Goal: Task Accomplishment & Management: Manage account settings

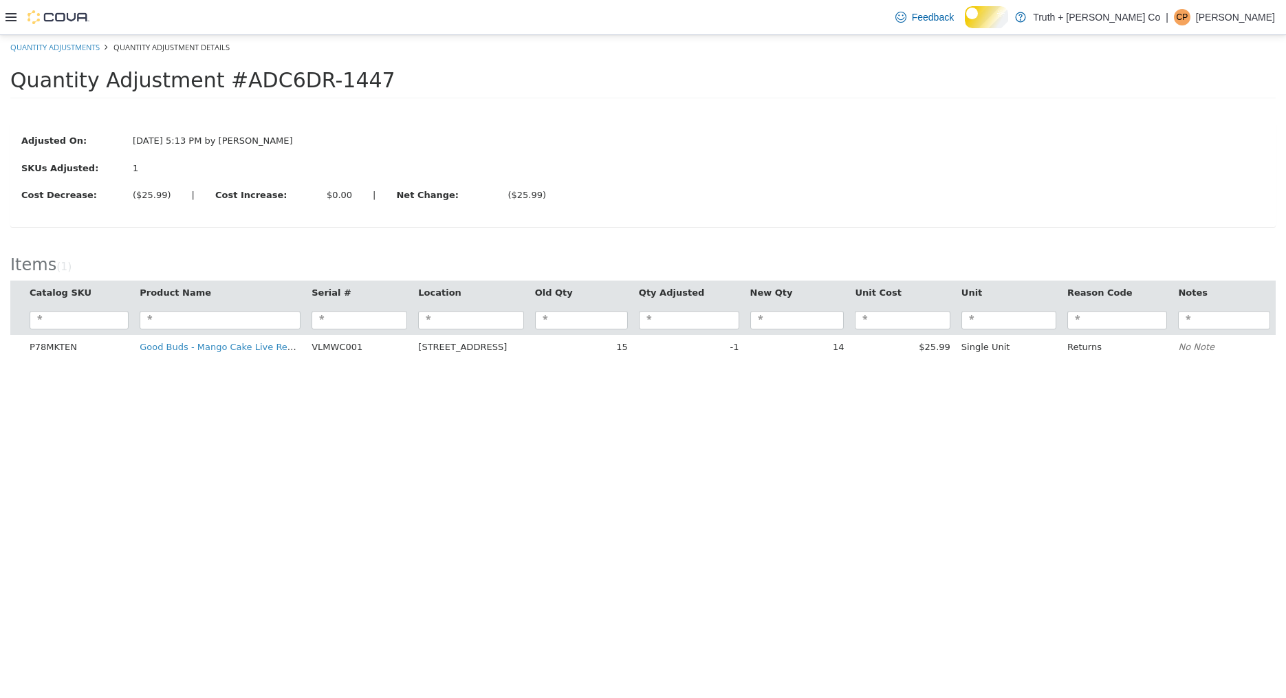
click at [11, 12] on icon at bounding box center [11, 17] width 11 height 11
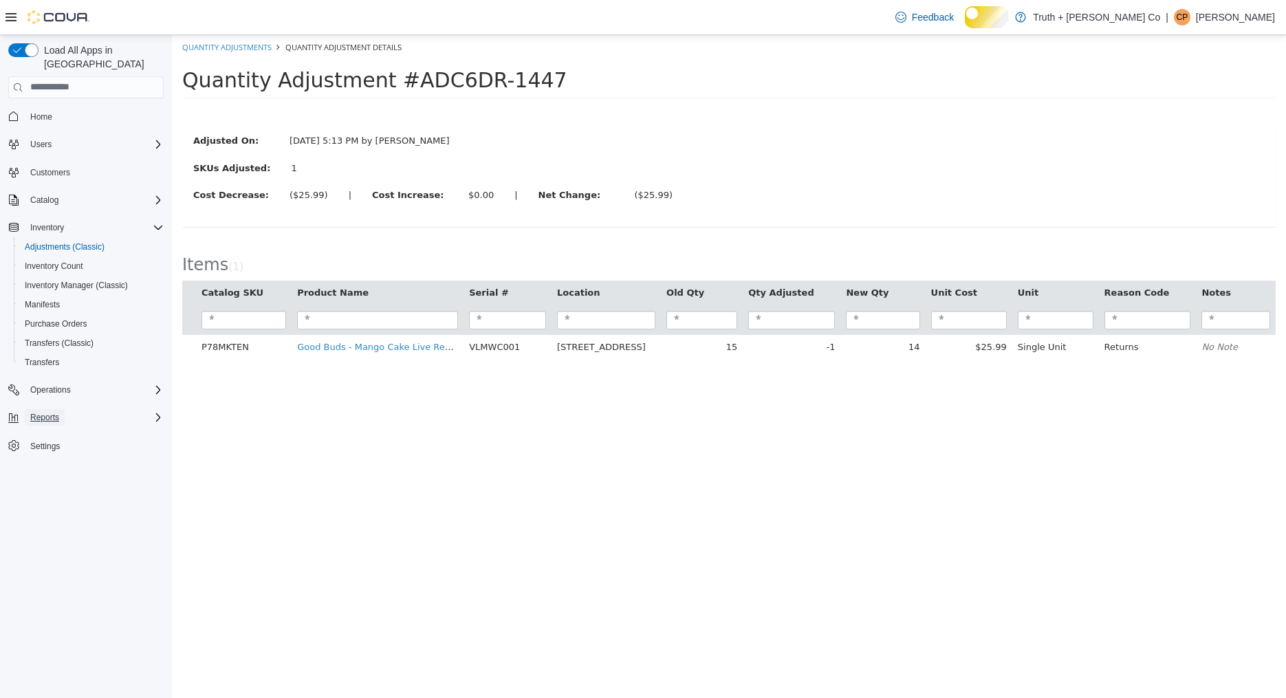
click at [59, 420] on span "Reports" at bounding box center [44, 417] width 29 height 11
click at [54, 474] on span "Reports" at bounding box center [39, 475] width 29 height 11
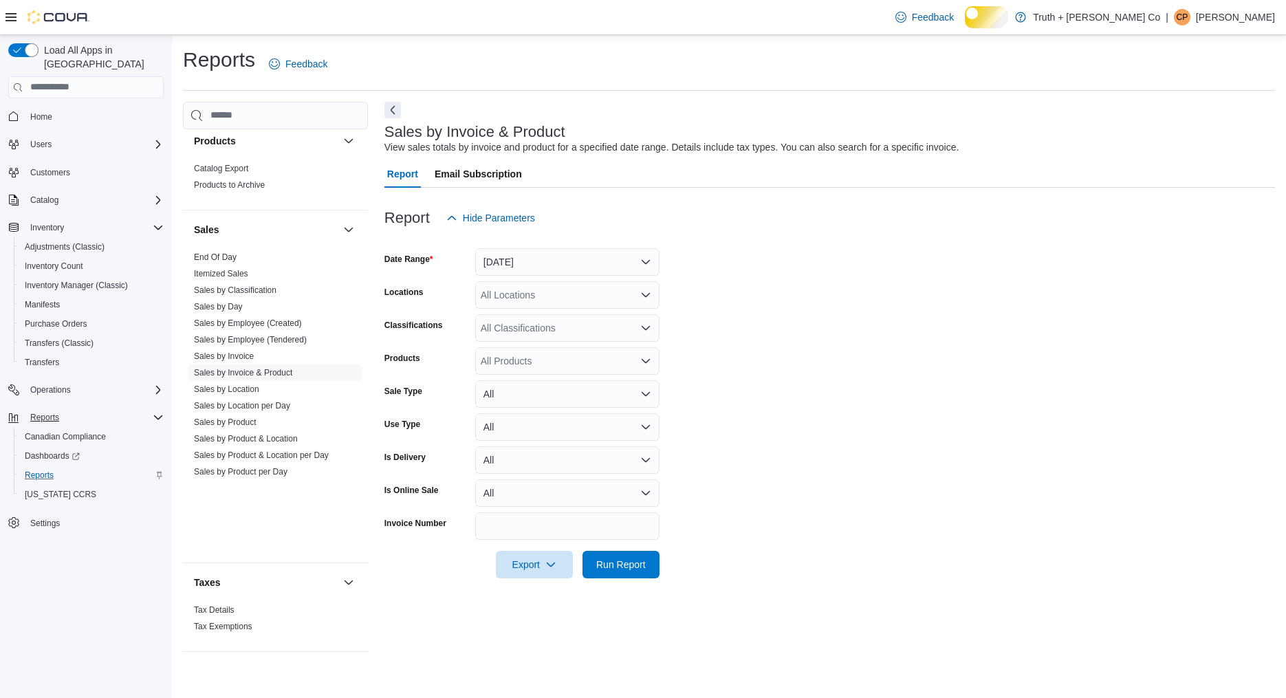
scroll to position [1401, 0]
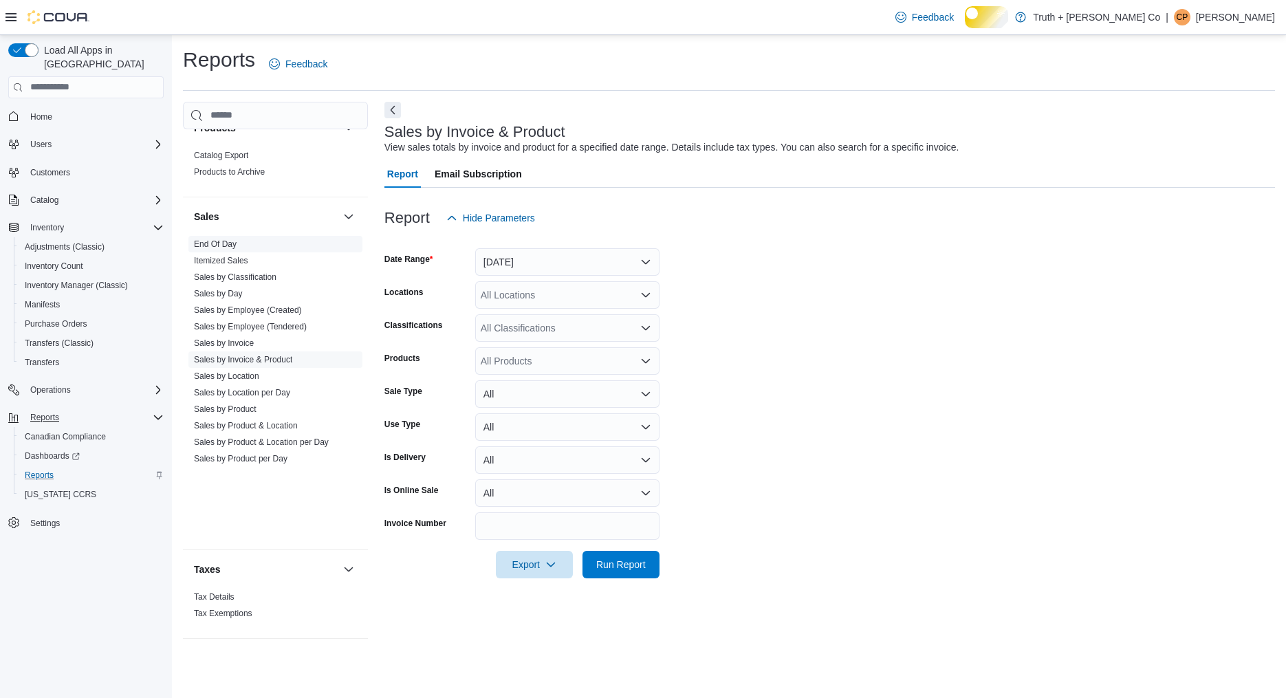
click at [237, 249] on link "End Of Day" at bounding box center [215, 244] width 43 height 10
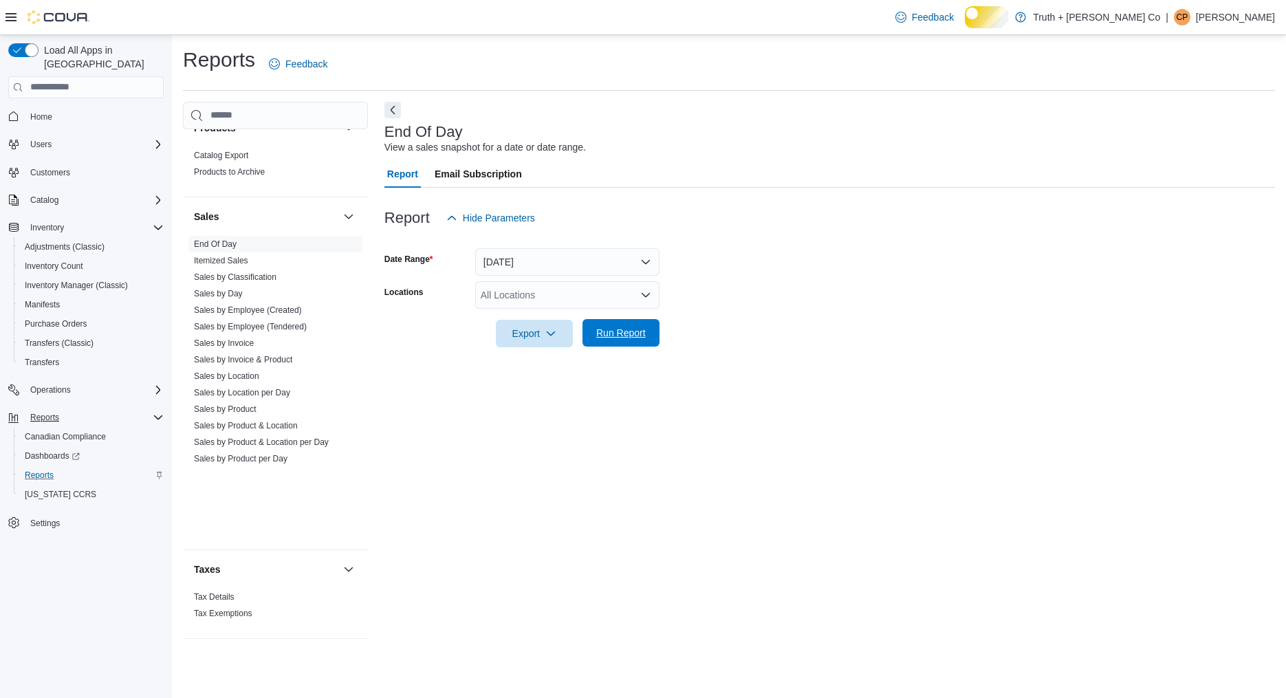
click at [613, 340] on span "Run Report" at bounding box center [621, 333] width 50 height 14
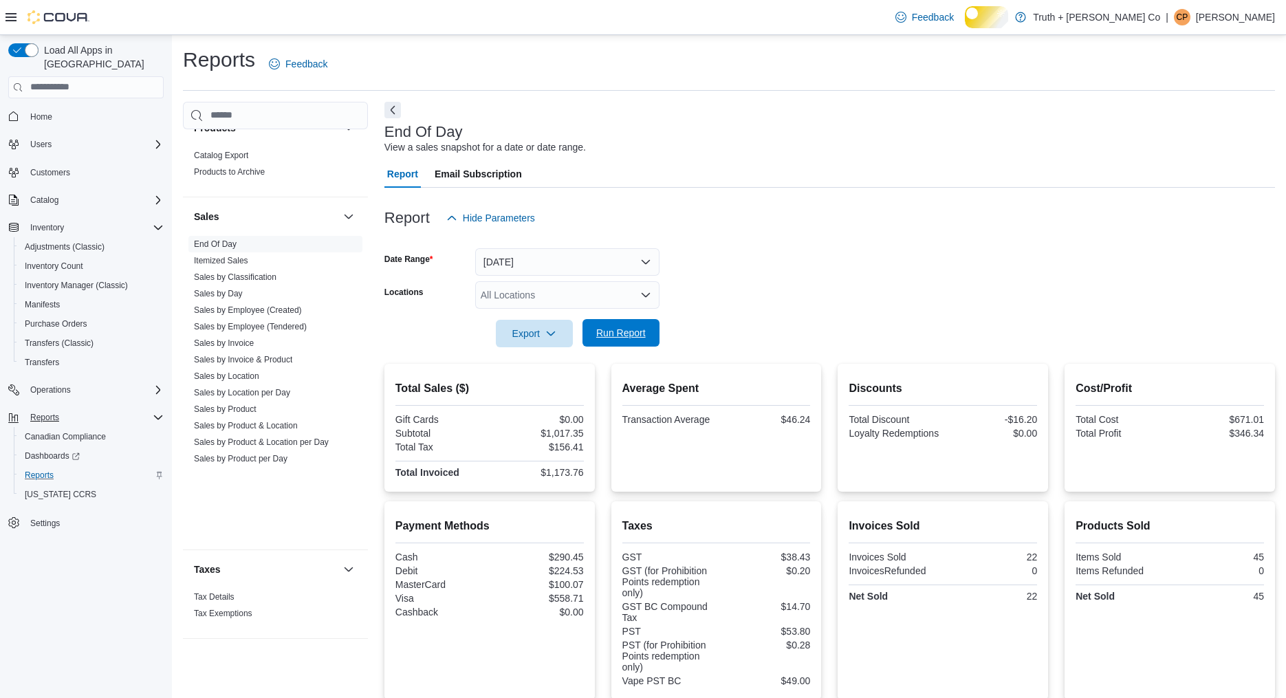
click at [620, 340] on span "Run Report" at bounding box center [621, 333] width 50 height 14
click at [622, 340] on span "Run Report" at bounding box center [621, 333] width 50 height 14
click at [619, 340] on span "Run Report" at bounding box center [621, 333] width 50 height 14
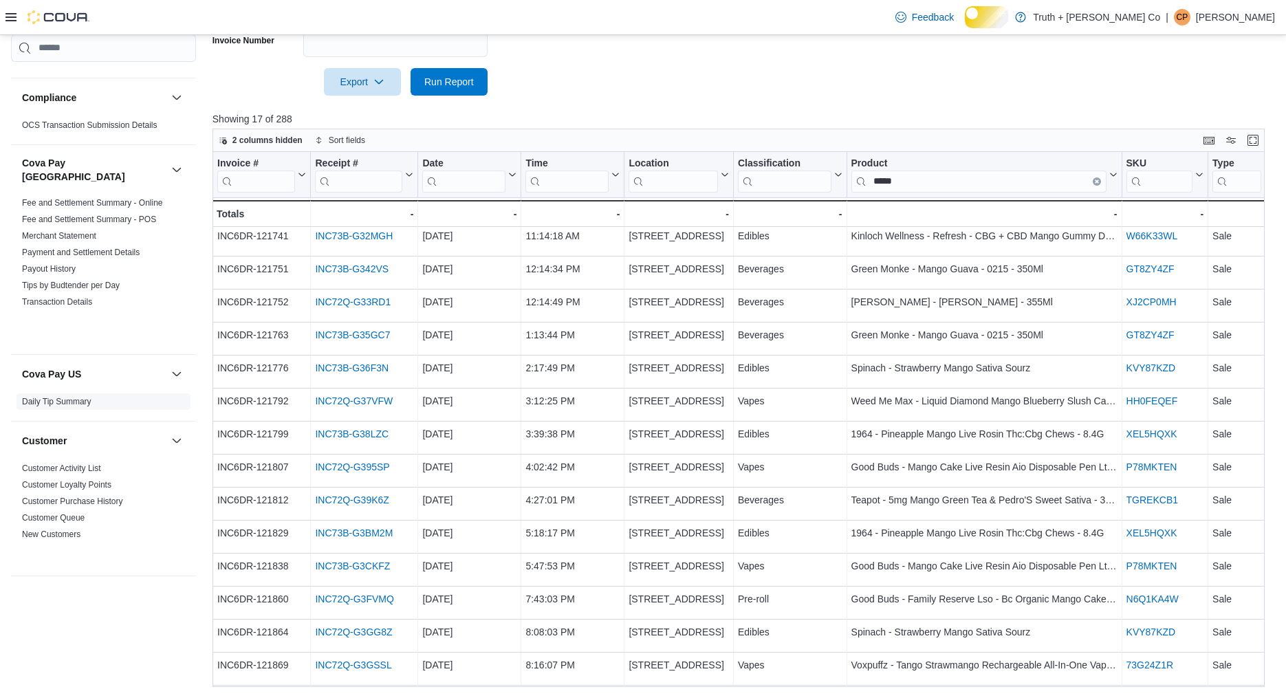
scroll to position [86, 0]
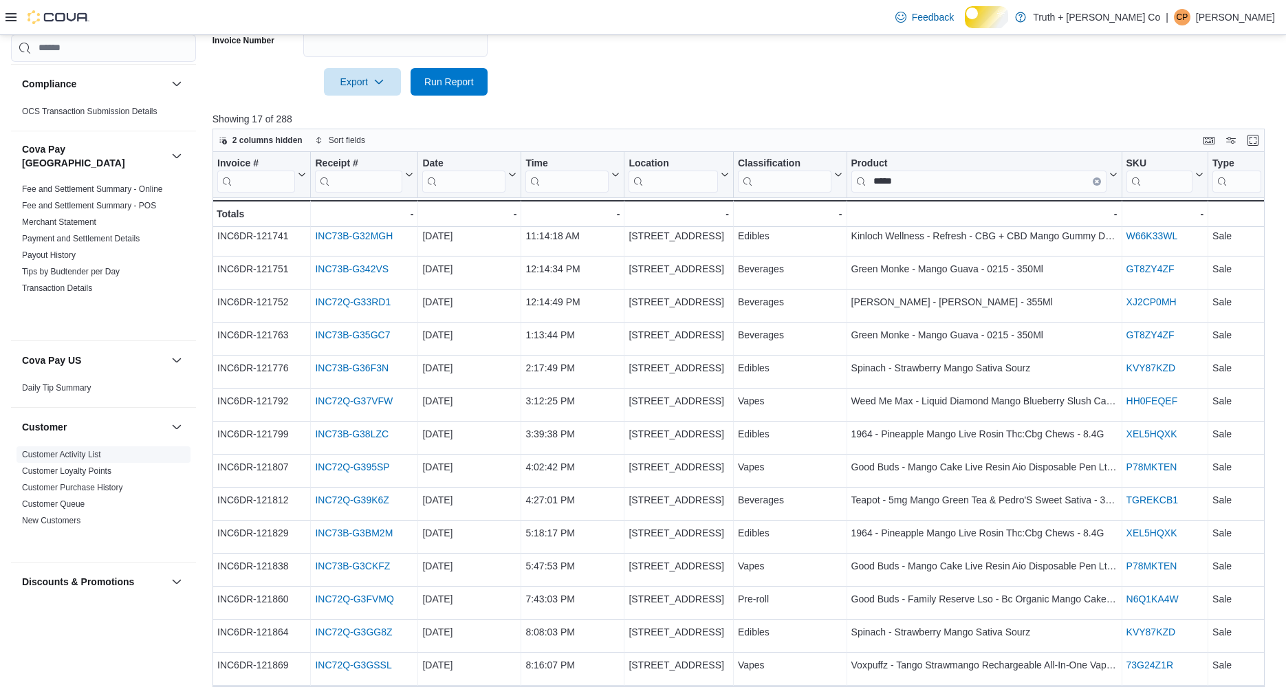
click at [73, 459] on link "Customer Activity List" at bounding box center [61, 455] width 79 height 10
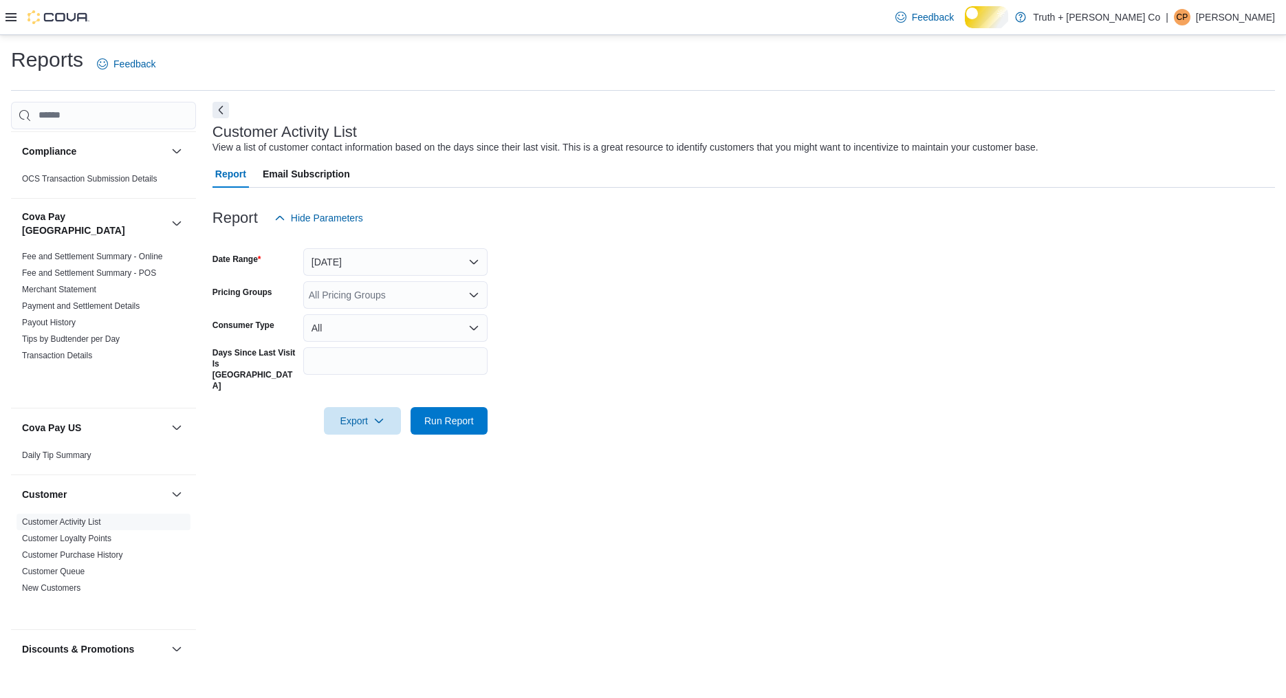
click at [11, 15] on icon at bounding box center [11, 17] width 11 height 11
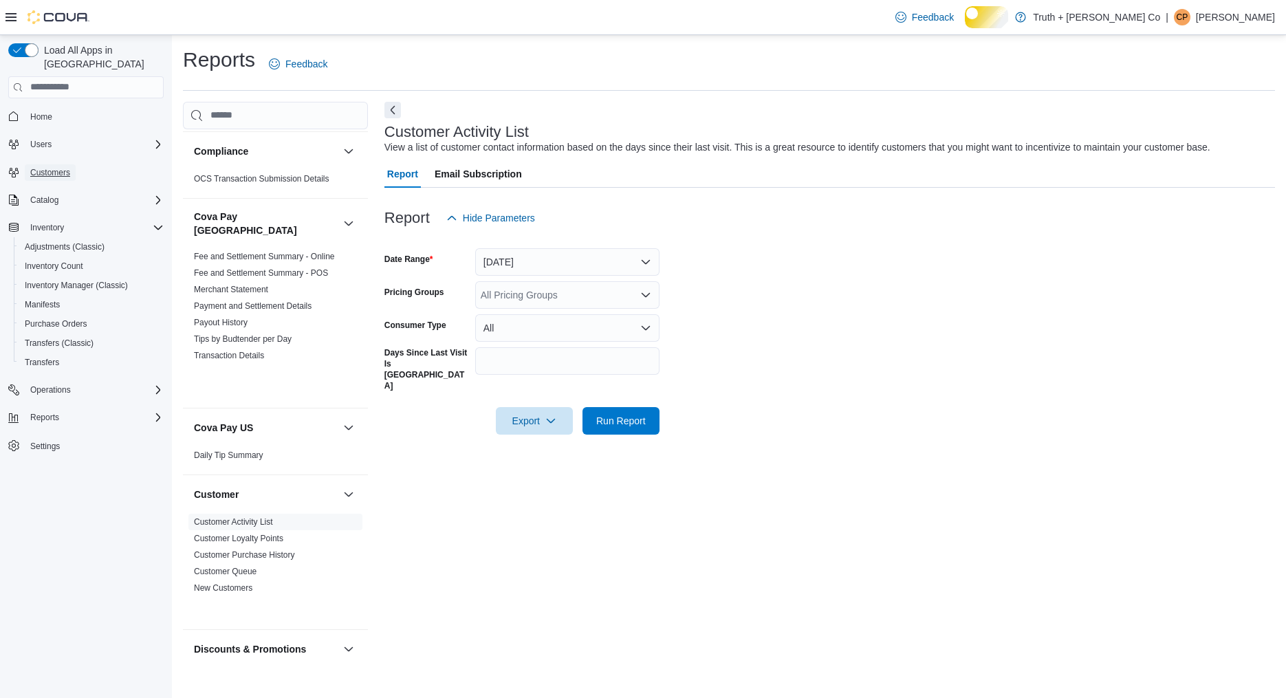
click at [49, 167] on span "Customers" at bounding box center [50, 172] width 40 height 11
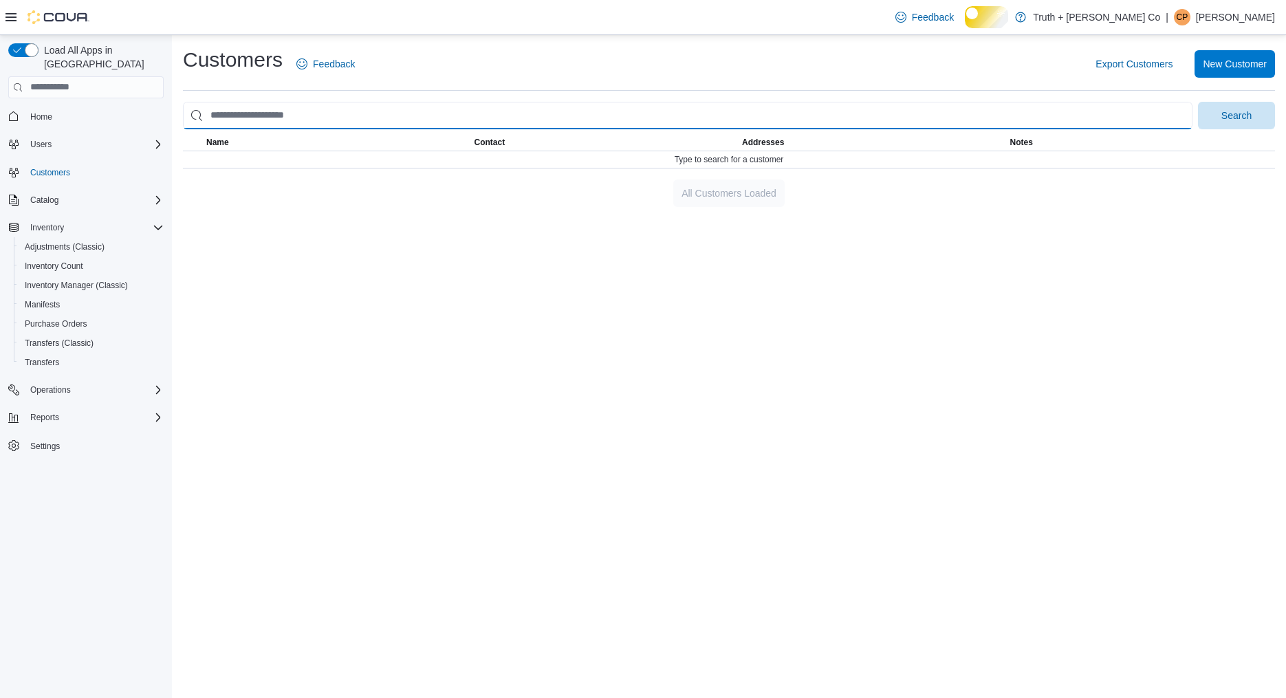
click at [338, 129] on input "search" at bounding box center [687, 116] width 1009 height 28
type input "*****"
click at [1198, 102] on button "Search" at bounding box center [1236, 116] width 77 height 28
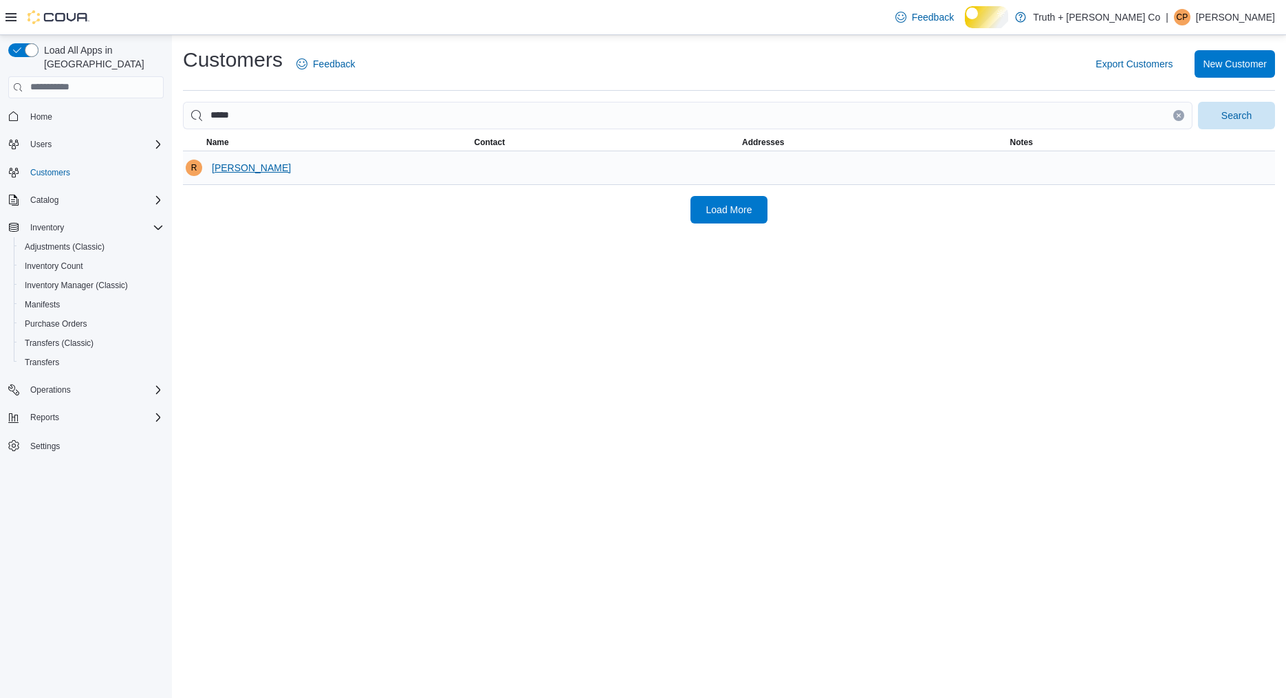
click at [261, 175] on span "Richard Trost" at bounding box center [251, 168] width 79 height 14
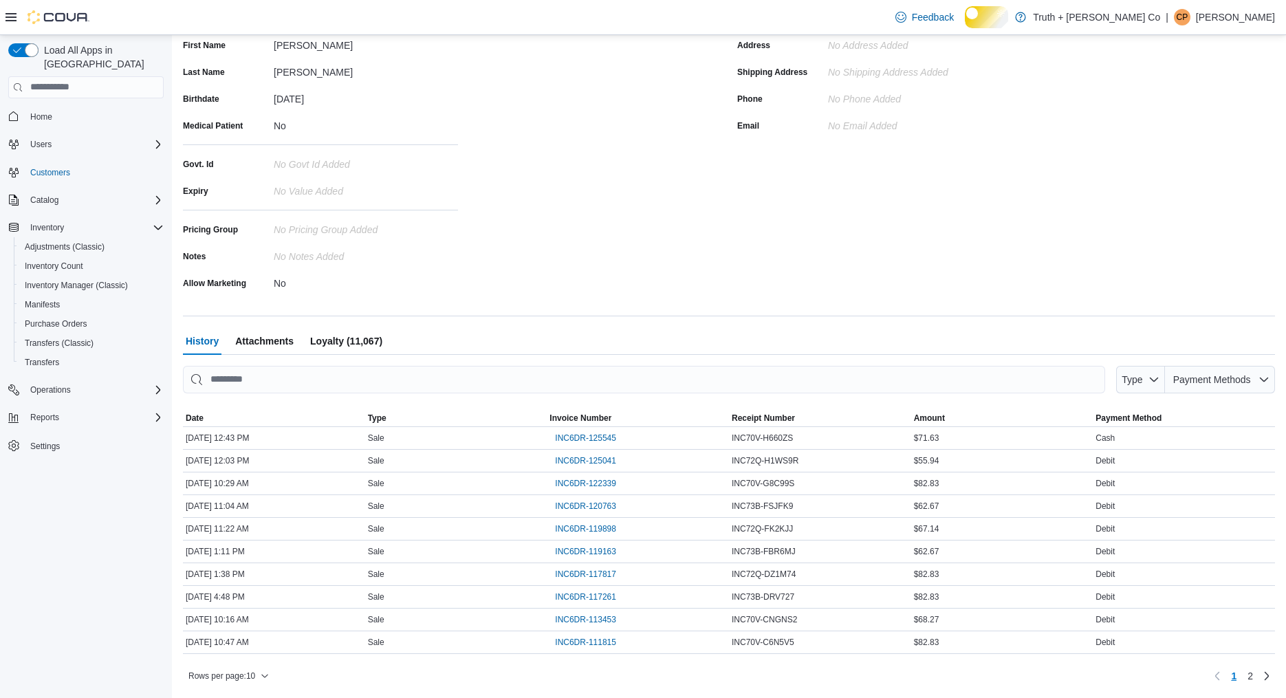
scroll to position [222, 0]
click at [616, 441] on span "INC6DR-125545" at bounding box center [585, 437] width 61 height 11
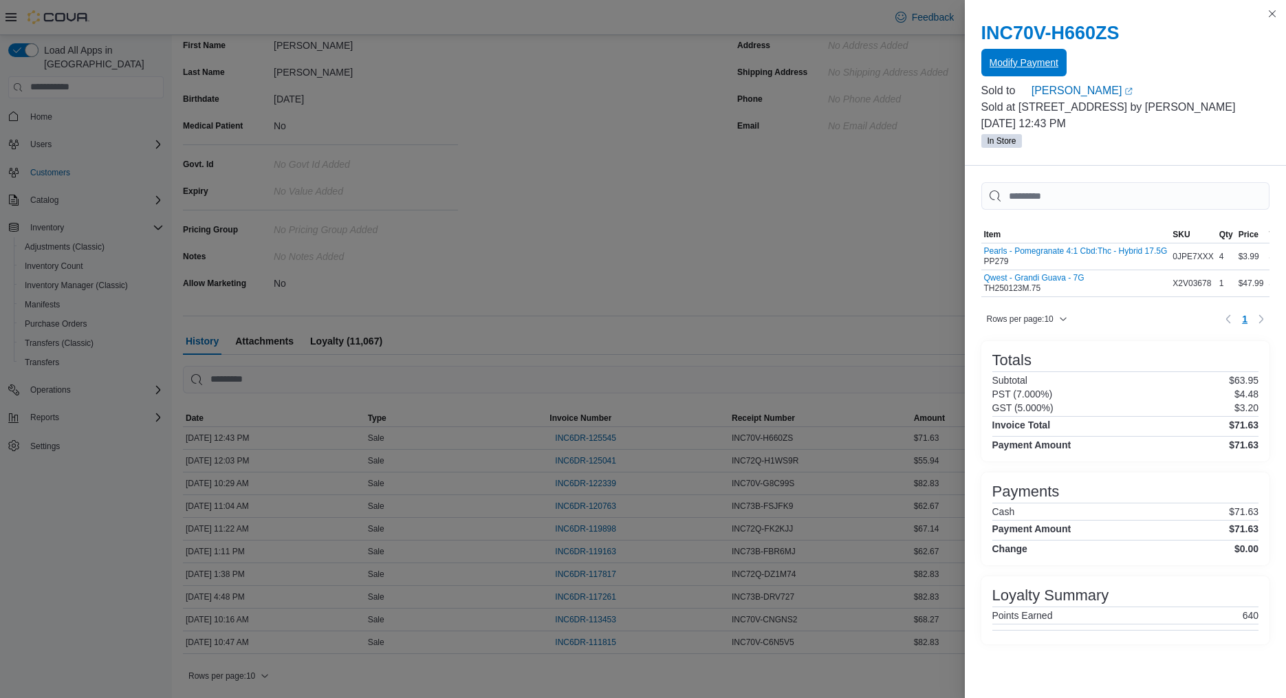
click at [1049, 69] on span "Modify Payment" at bounding box center [1023, 63] width 69 height 14
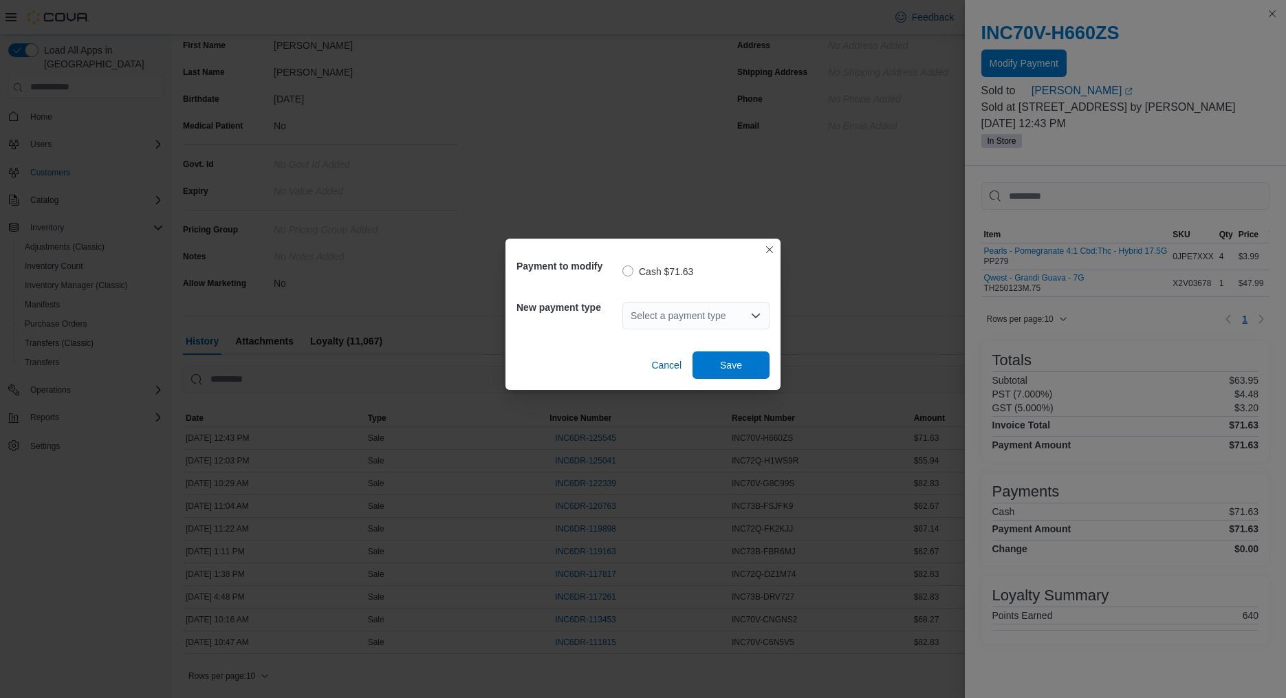
click at [698, 309] on div "Select a payment type" at bounding box center [695, 316] width 147 height 28
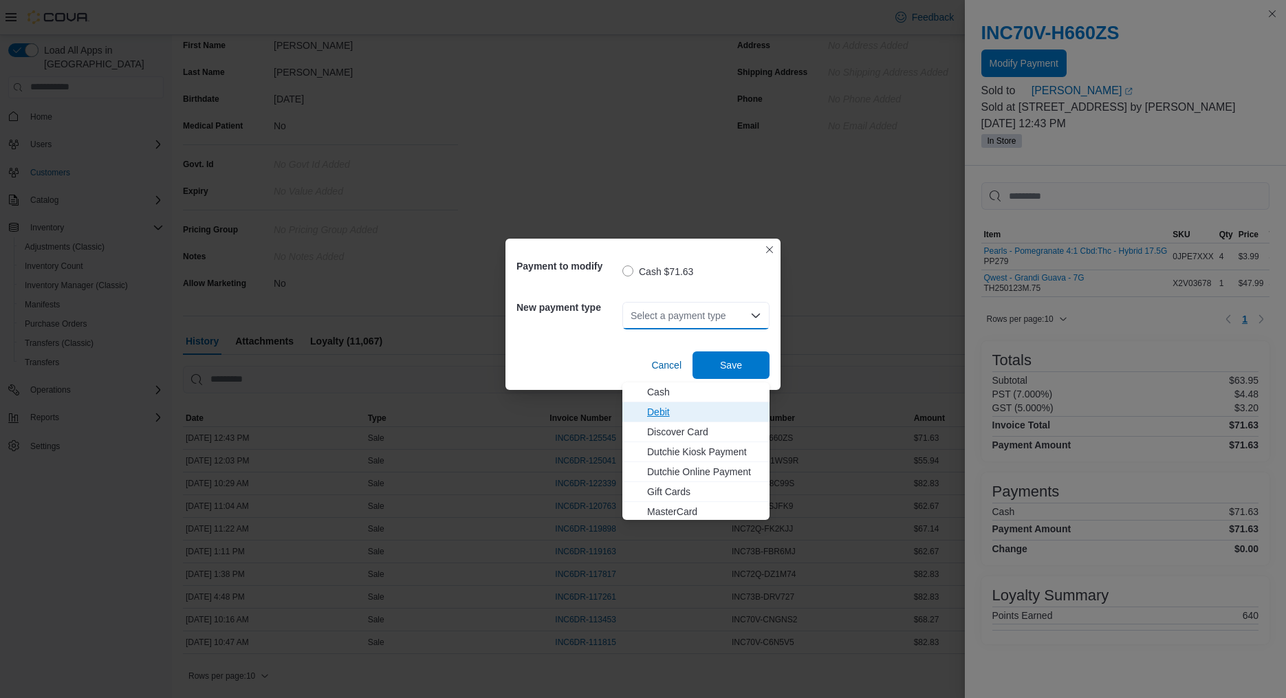
click at [681, 405] on span "Debit" at bounding box center [704, 412] width 114 height 14
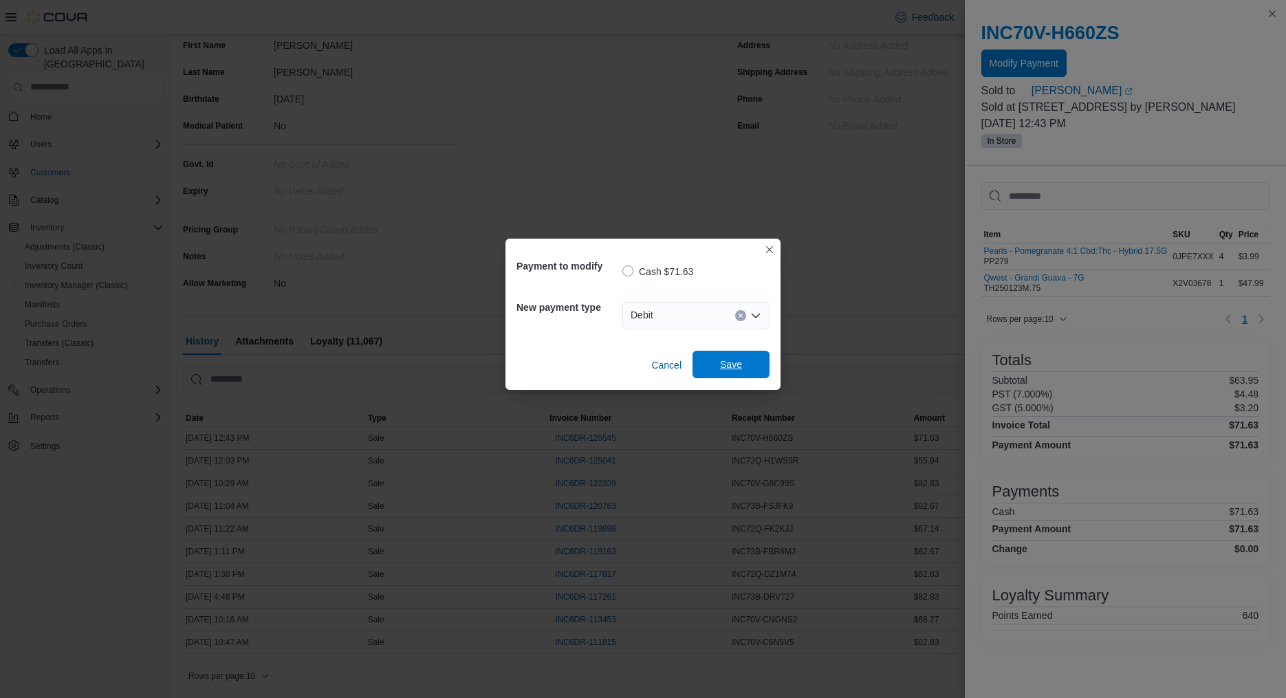
click at [742, 367] on span "Save" at bounding box center [731, 365] width 22 height 14
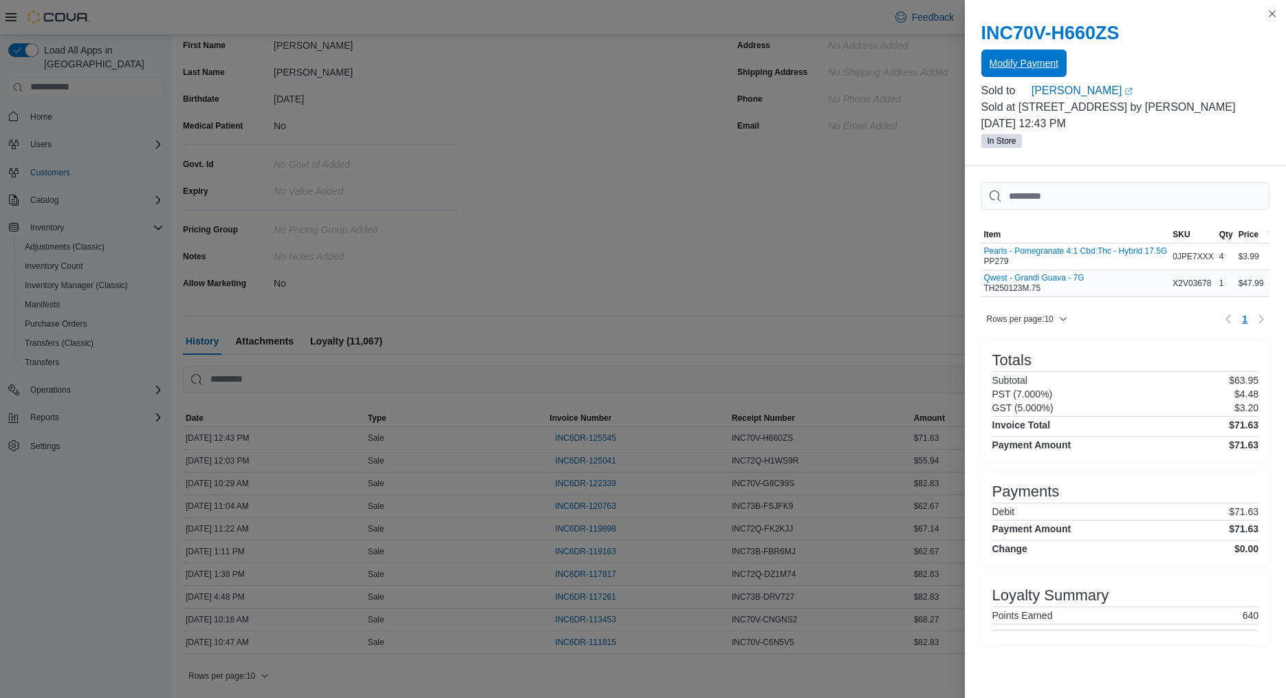
scroll to position [119, 0]
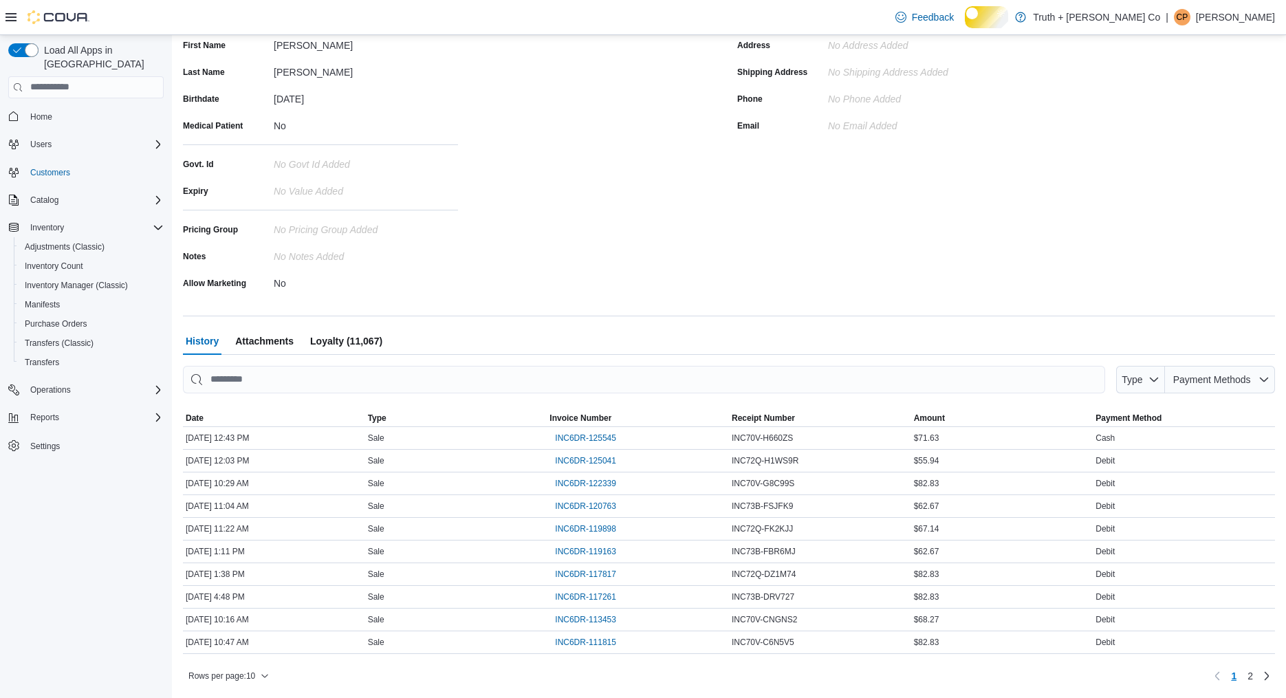
click at [794, 281] on div "Address No Address added Shipping Address No Shipping Address added Phone No Ph…" at bounding box center [1006, 163] width 538 height 259
click at [183, 327] on button "History" at bounding box center [202, 341] width 39 height 28
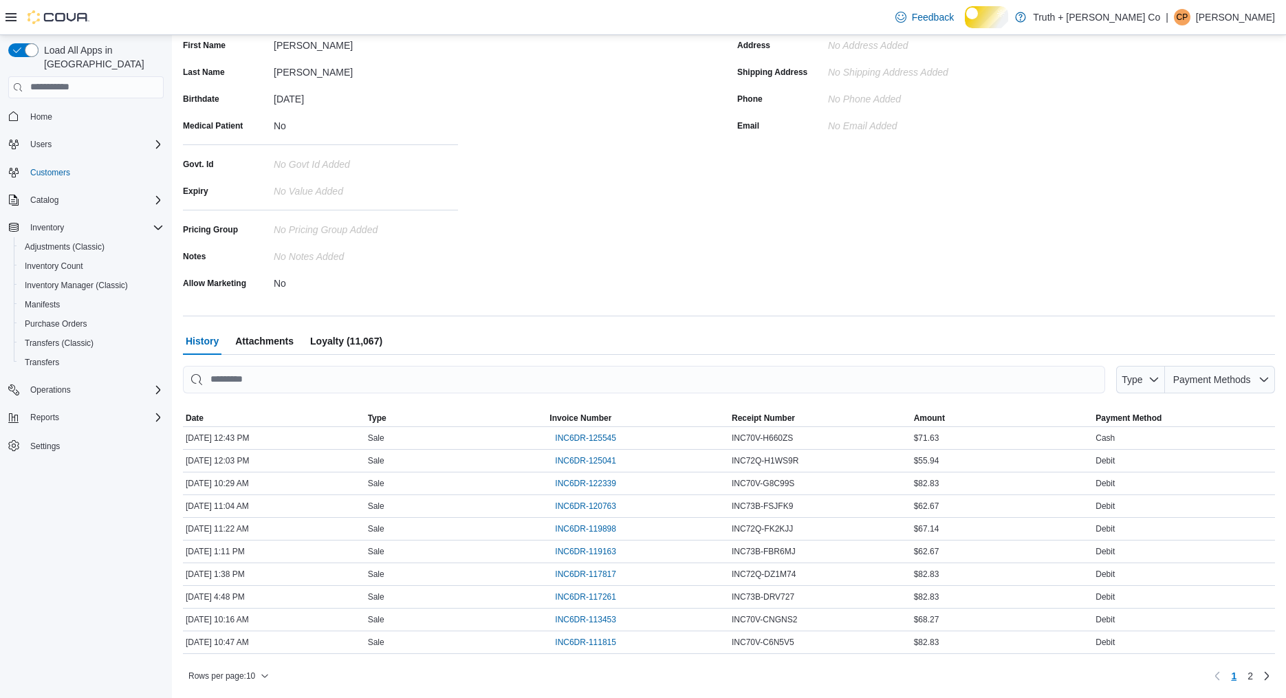
drag, startPoint x: 0, startPoint y: 439, endPoint x: 6, endPoint y: 577, distance: 137.7
click at [6, 478] on div "Load All Apps in New Hub Home Users Customers Catalog Inventory Adjustments (Cl…" at bounding box center [86, 370] width 172 height 670
click at [6, 577] on div "Load All Apps in New Hub Home Users Customers Catalog Inventory Adjustments (Cl…" at bounding box center [86, 370] width 172 height 670
click at [56, 417] on span "Reports" at bounding box center [44, 417] width 29 height 11
click at [54, 474] on span "Reports" at bounding box center [39, 475] width 29 height 11
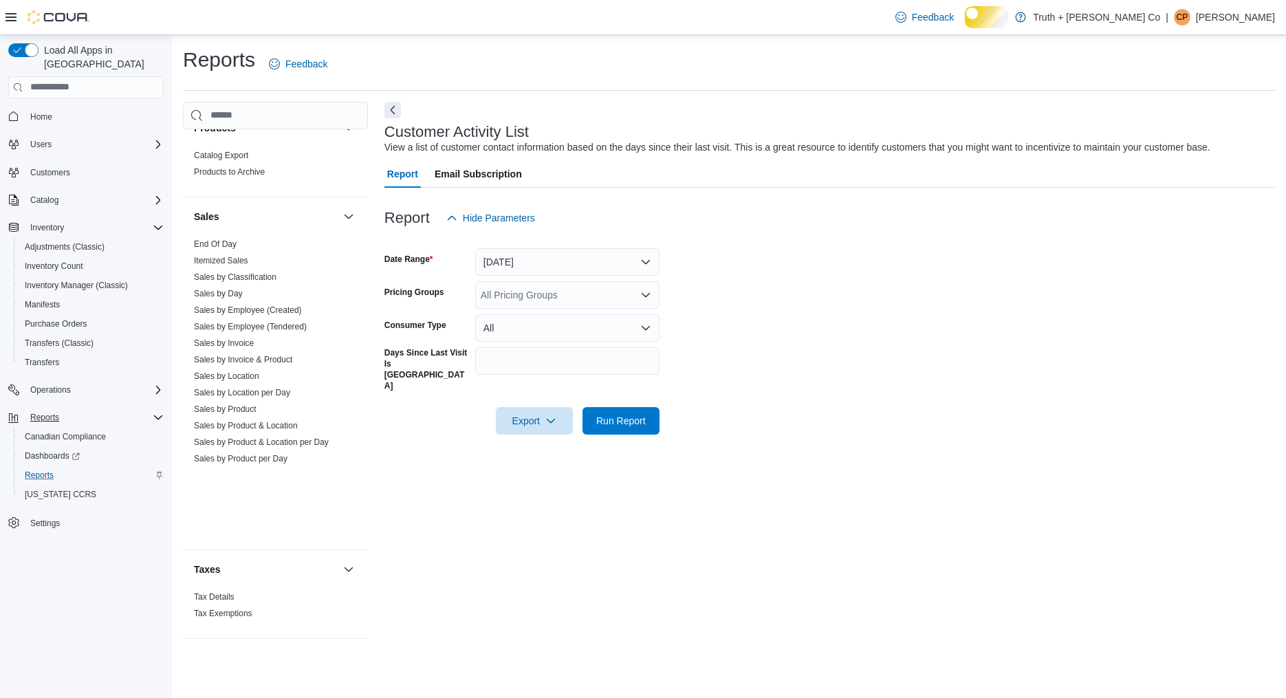
scroll to position [1401, 0]
click at [237, 249] on link "End Of Day" at bounding box center [215, 244] width 43 height 10
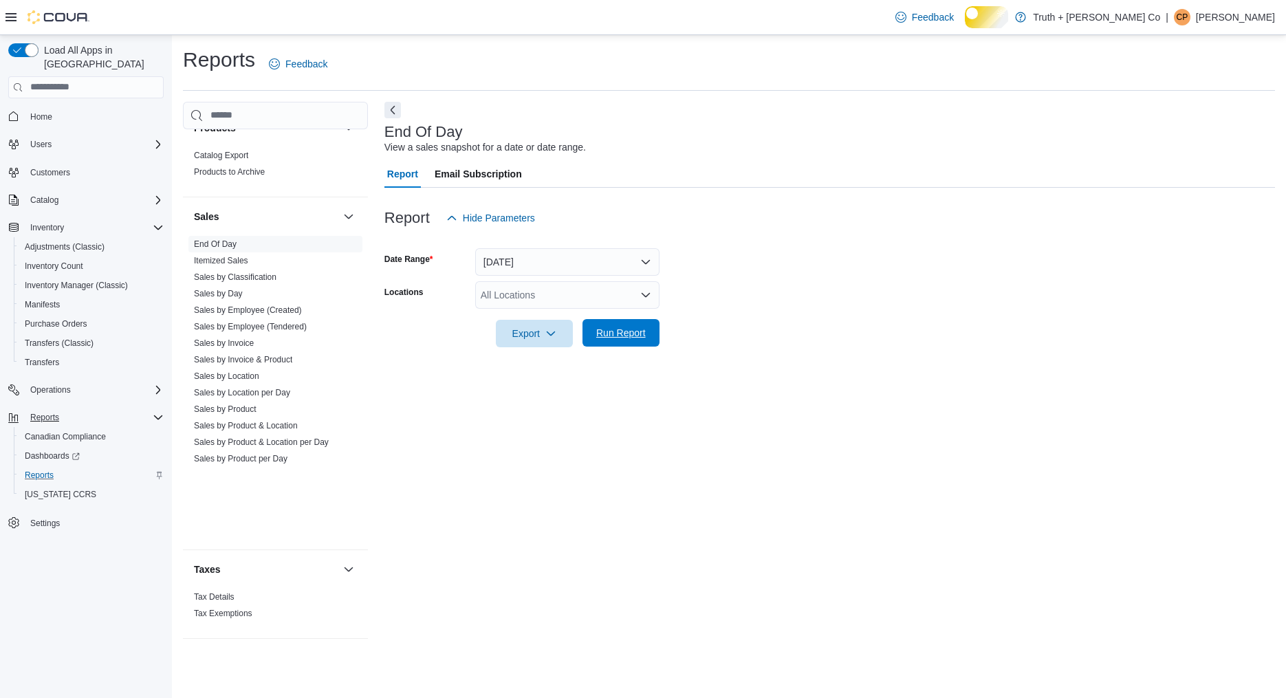
click at [626, 340] on span "Run Report" at bounding box center [621, 333] width 50 height 14
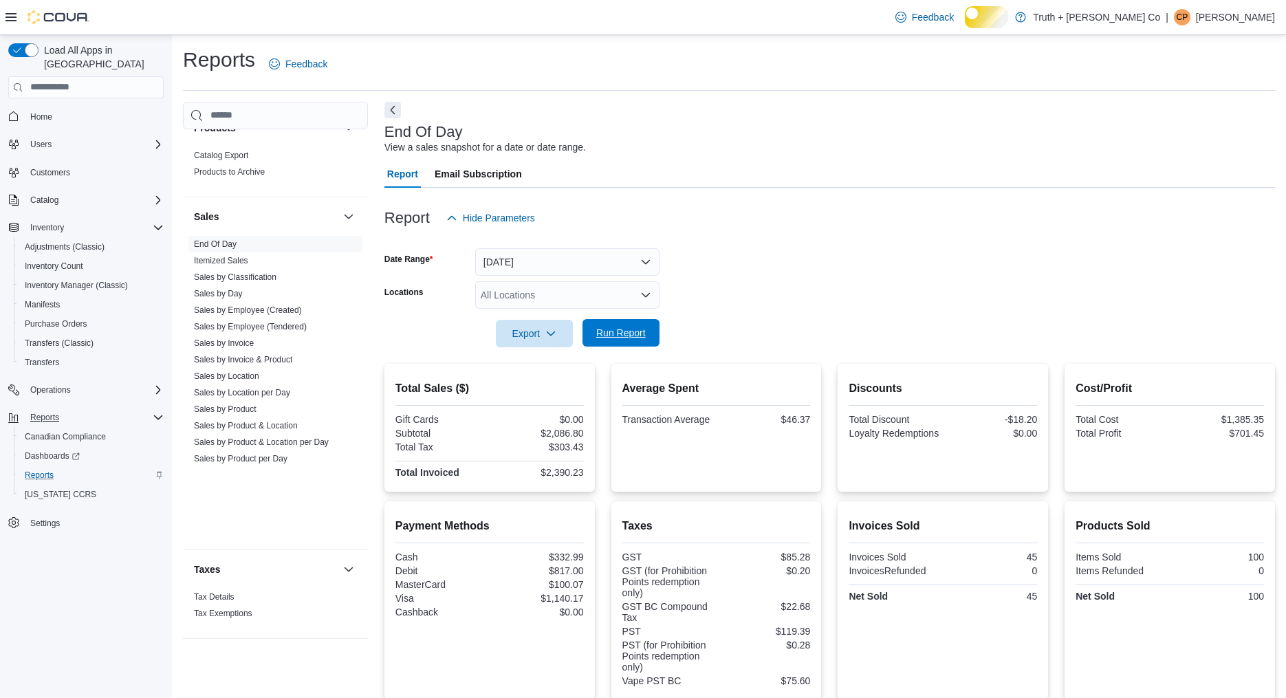
click at [626, 340] on span "Run Report" at bounding box center [621, 333] width 50 height 14
click at [616, 340] on span "Run Report" at bounding box center [621, 333] width 50 height 14
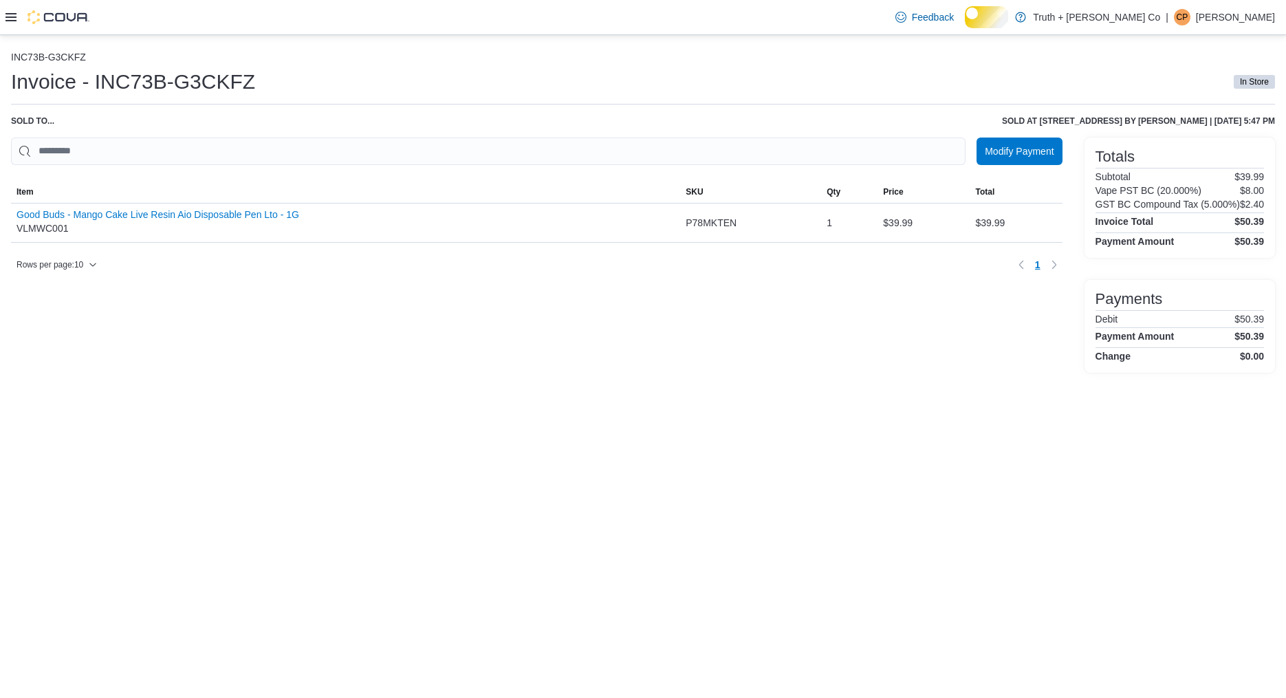
click at [10, 17] on icon at bounding box center [11, 17] width 11 height 8
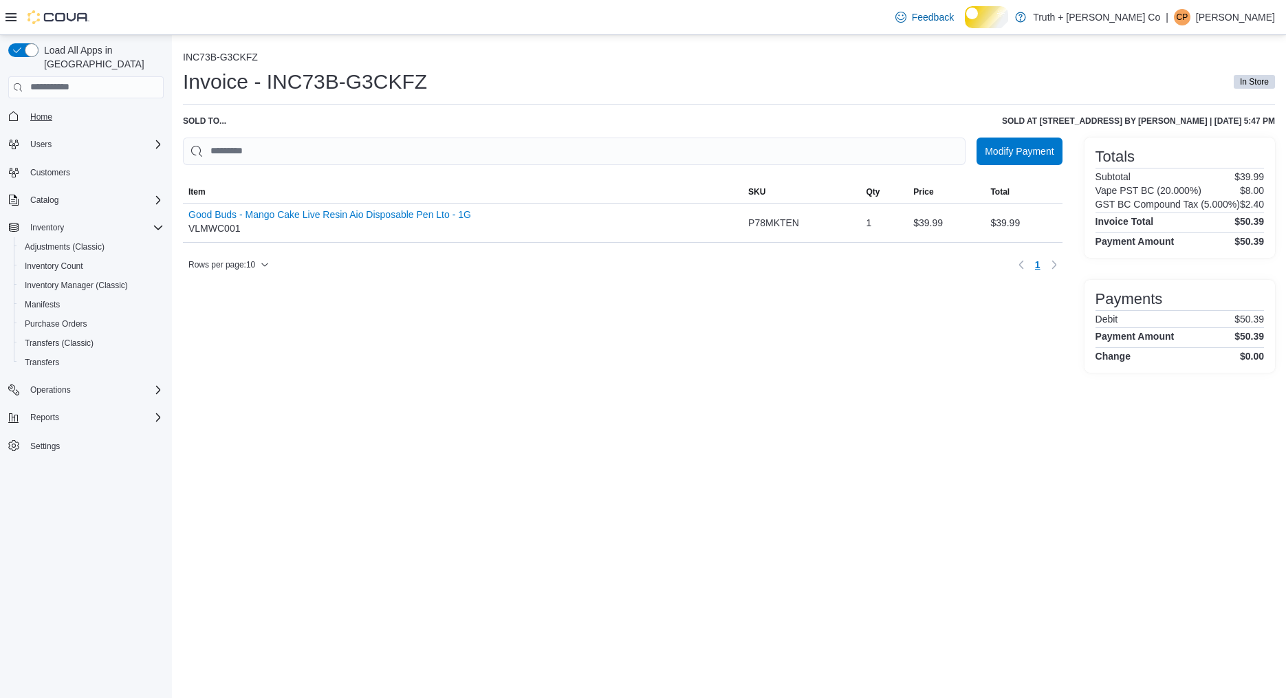
click at [47, 111] on span "Home" at bounding box center [41, 116] width 22 height 11
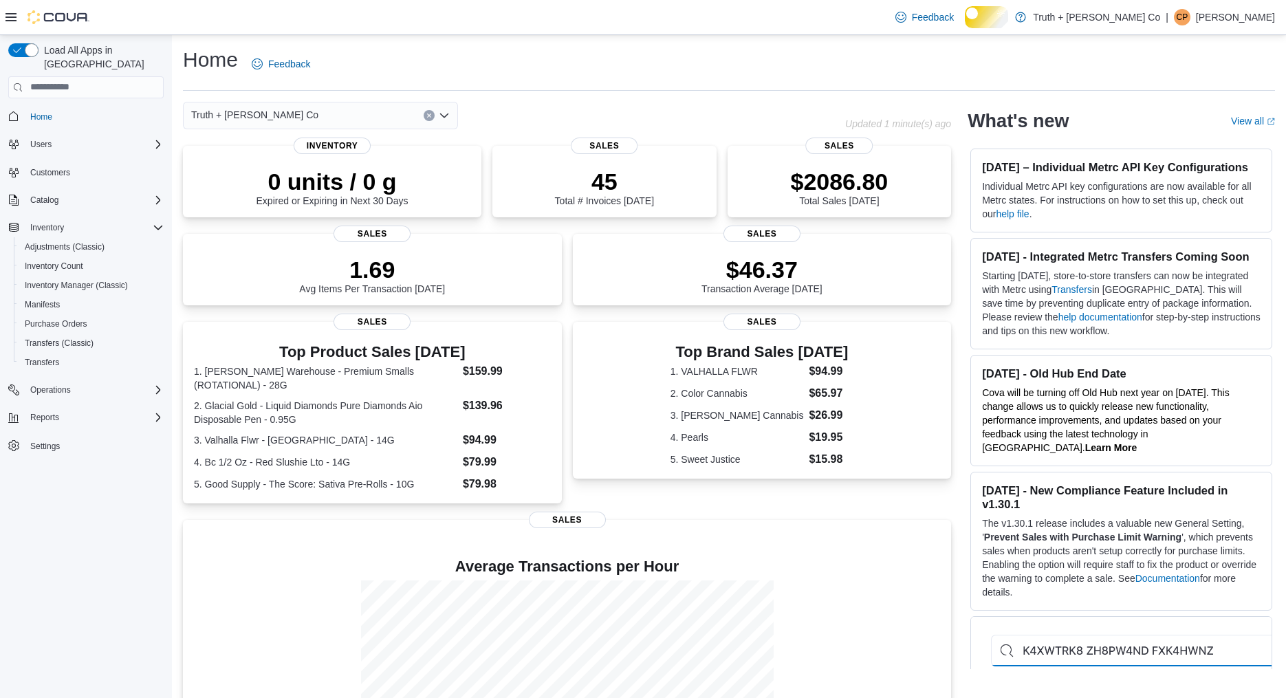
click at [12, 12] on icon at bounding box center [11, 17] width 11 height 11
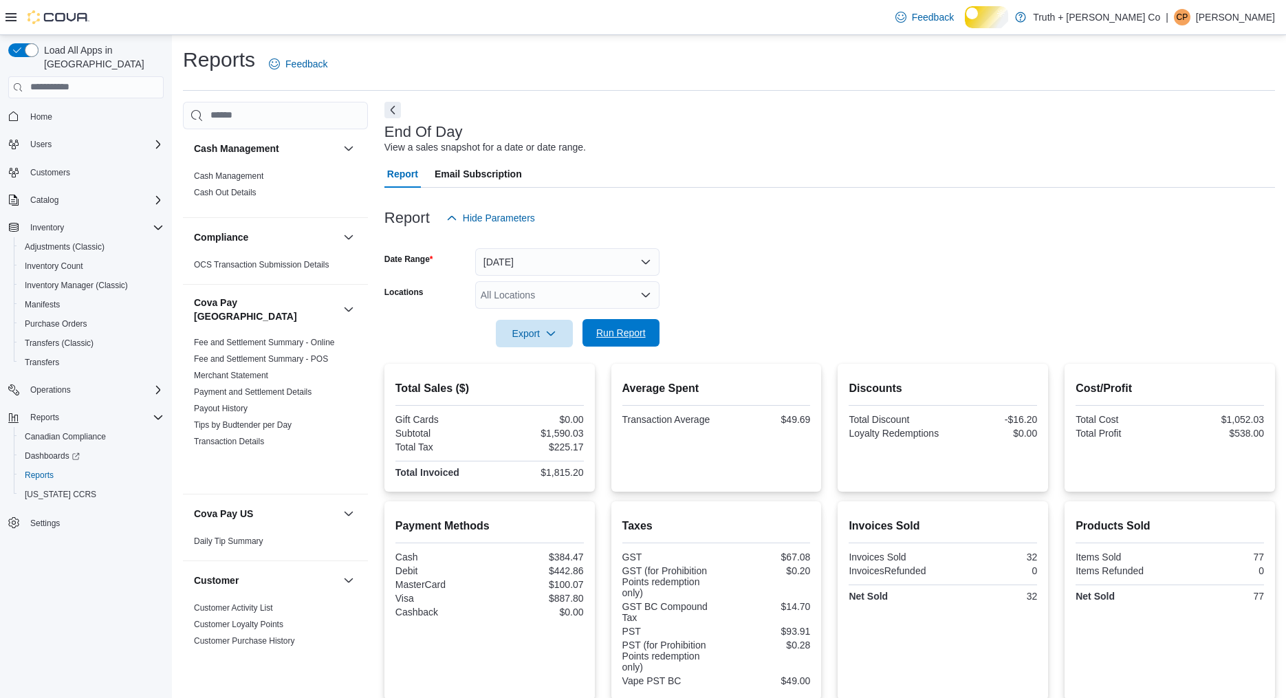
scroll to position [1401, 0]
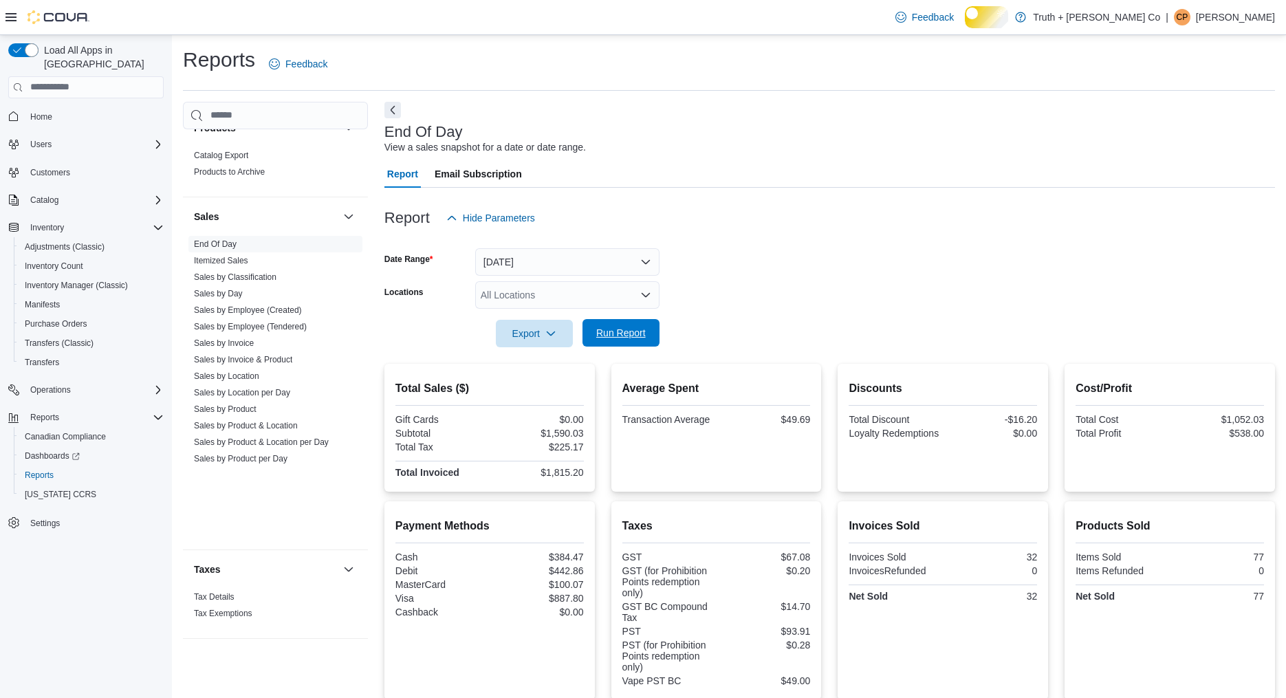
click at [626, 340] on span "Run Report" at bounding box center [621, 333] width 50 height 14
click at [617, 340] on span "Run Report" at bounding box center [621, 333] width 50 height 14
